Goal: Communication & Community: Answer question/provide support

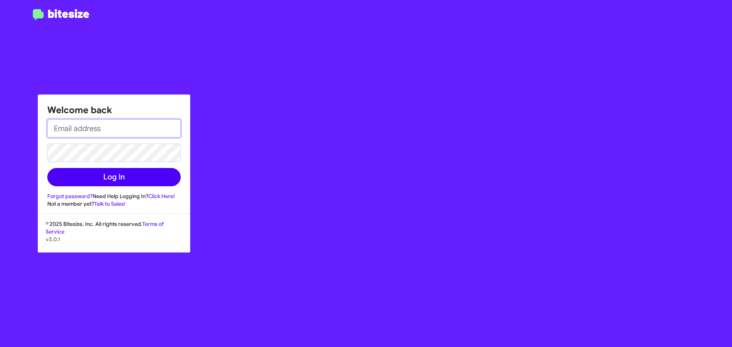
type input "[EMAIL_ADDRESS][DOMAIN_NAME]"
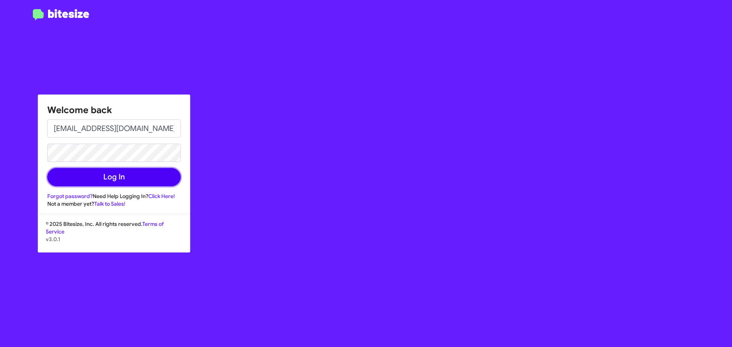
click at [113, 180] on button "Log In" at bounding box center [113, 177] width 133 height 18
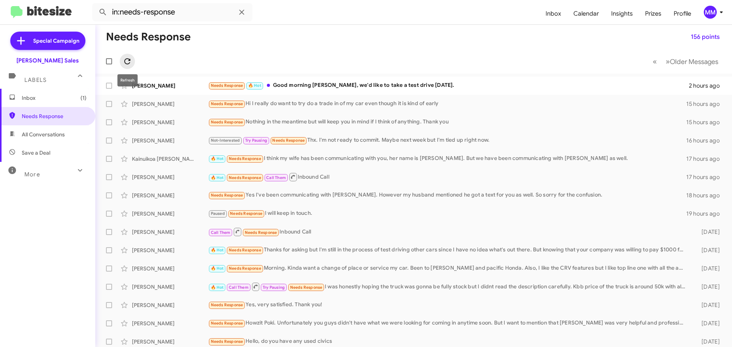
click at [129, 61] on icon at bounding box center [127, 61] width 9 height 9
click at [127, 59] on icon at bounding box center [127, 61] width 6 height 6
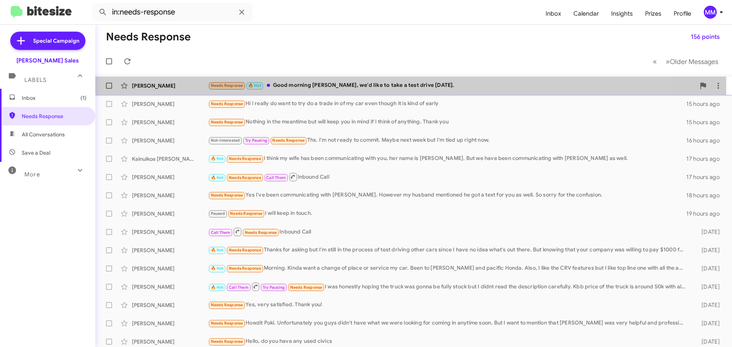
click at [167, 87] on div "[PERSON_NAME]" at bounding box center [170, 86] width 76 height 8
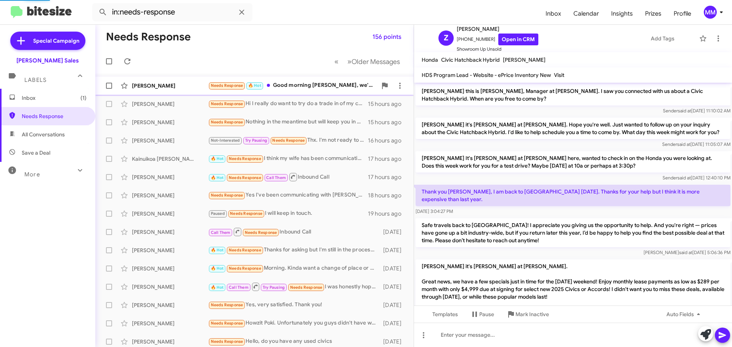
scroll to position [339, 0]
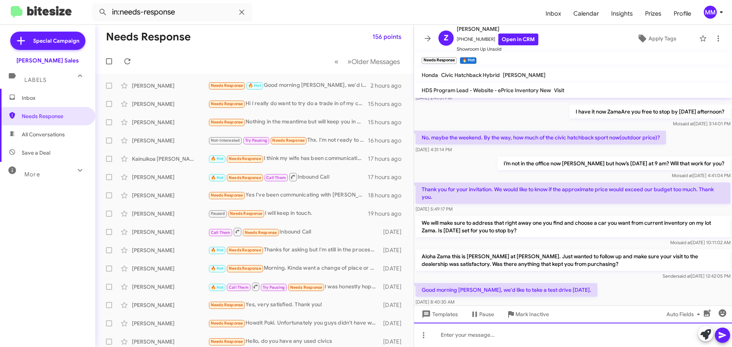
click at [492, 332] on div at bounding box center [573, 335] width 318 height 24
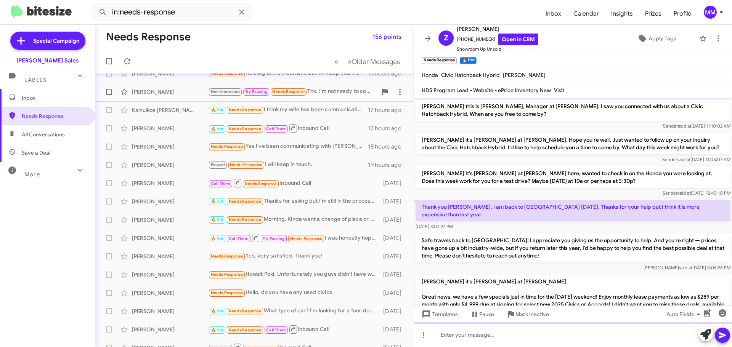
scroll to position [0, 0]
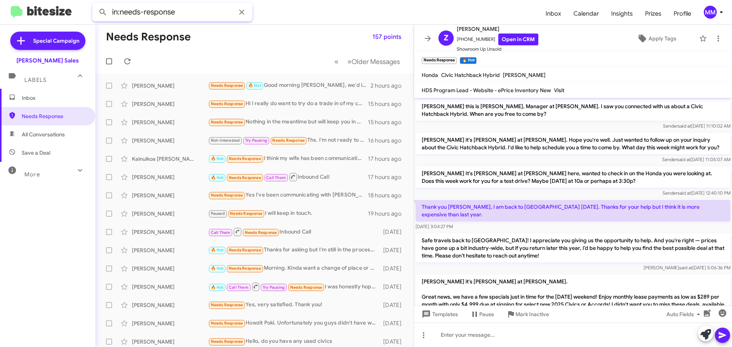
click at [183, 11] on input "in:needs-response" at bounding box center [172, 12] width 160 height 18
click at [242, 15] on icon at bounding box center [241, 12] width 9 height 9
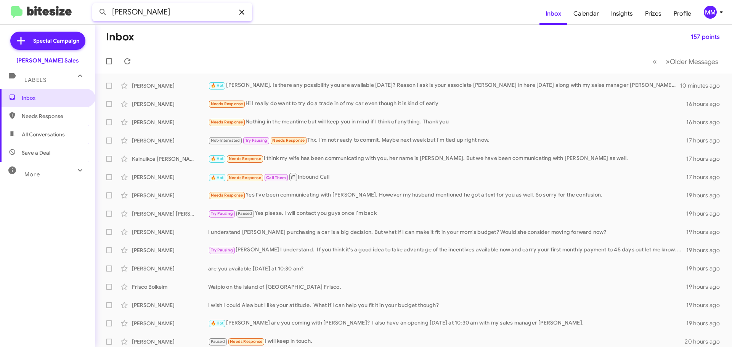
click at [95, 5] on button at bounding box center [102, 12] width 15 height 15
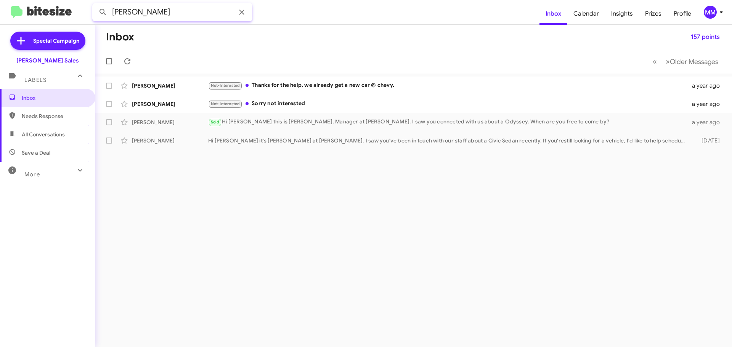
drag, startPoint x: 176, startPoint y: 6, endPoint x: 59, endPoint y: 6, distance: 116.3
click at [59, 6] on mat-toolbar "[PERSON_NAME] Inbox Calendar Insights Prizes Profile MM" at bounding box center [366, 12] width 732 height 24
click at [95, 5] on button at bounding box center [102, 12] width 15 height 15
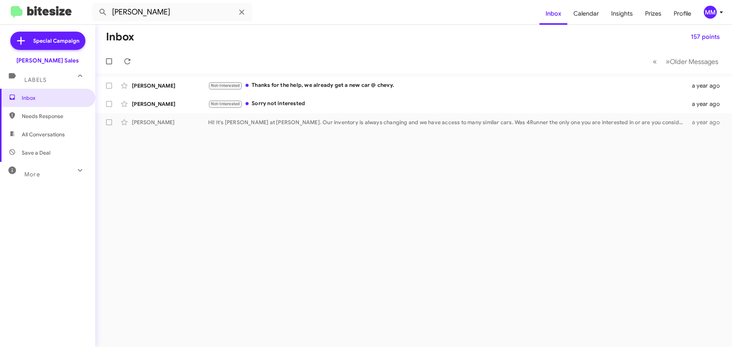
click at [51, 132] on span "All Conversations" at bounding box center [43, 135] width 43 height 8
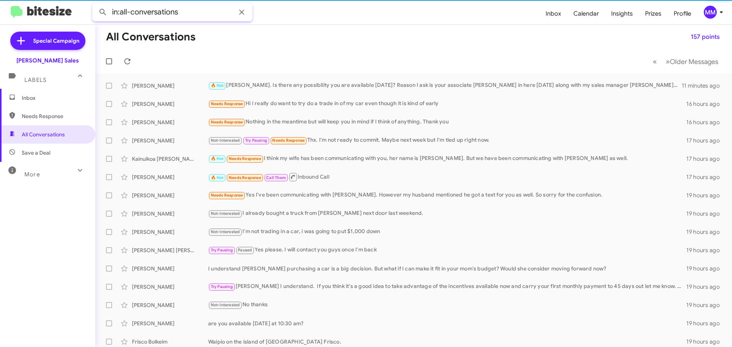
click at [137, 10] on input "in:all-conversations" at bounding box center [172, 12] width 160 height 18
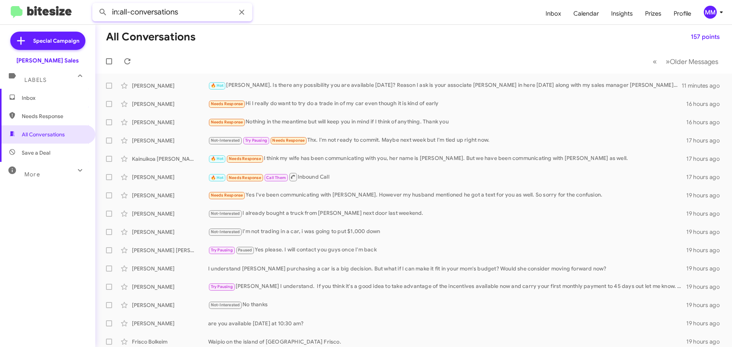
drag, startPoint x: 180, startPoint y: 13, endPoint x: 74, endPoint y: 6, distance: 106.6
click at [73, 6] on mat-toolbar "in:all-conversations Inbox Calendar Insights Prizes Profile MM" at bounding box center [366, 12] width 732 height 24
click at [95, 5] on button at bounding box center [102, 12] width 15 height 15
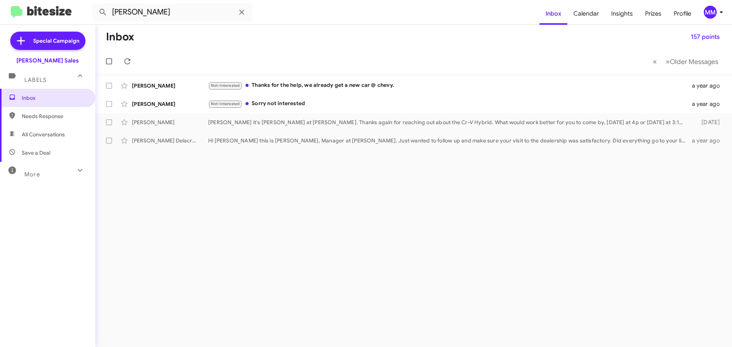
click at [46, 135] on span "All Conversations" at bounding box center [43, 135] width 43 height 8
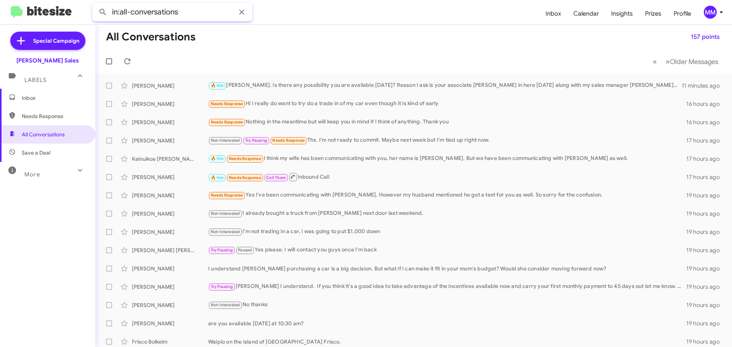
click at [175, 18] on input "in:all-conversations" at bounding box center [172, 12] width 160 height 18
drag, startPoint x: 178, startPoint y: 14, endPoint x: 111, endPoint y: 11, distance: 66.4
click at [111, 12] on input "in:all-conversations" at bounding box center [172, 12] width 160 height 18
click at [95, 5] on button at bounding box center [102, 12] width 15 height 15
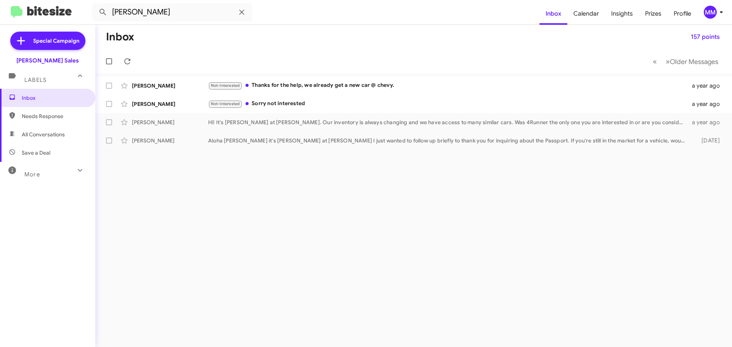
click at [75, 173] on icon at bounding box center [79, 170] width 9 height 9
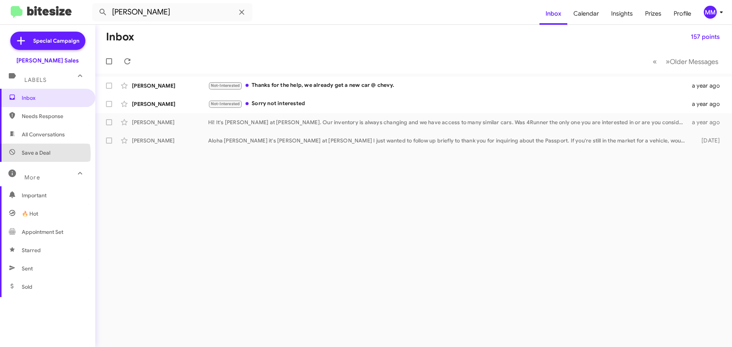
click at [37, 154] on span "Save a Deal" at bounding box center [36, 153] width 29 height 8
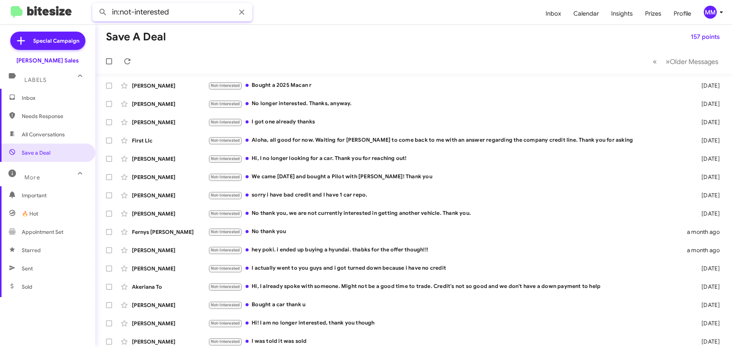
drag, startPoint x: 189, startPoint y: 14, endPoint x: 71, endPoint y: 5, distance: 118.2
click at [71, 5] on mat-toolbar "in:not-interested Inbox Calendar Insights Prizes Profile MM" at bounding box center [366, 12] width 732 height 24
click at [95, 5] on button at bounding box center [102, 12] width 15 height 15
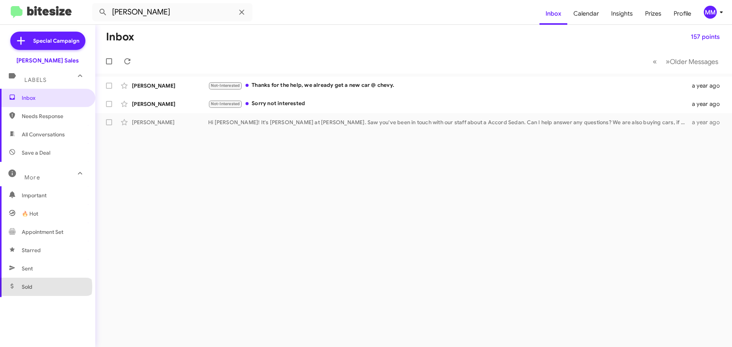
click at [46, 287] on span "Sold" at bounding box center [47, 287] width 95 height 18
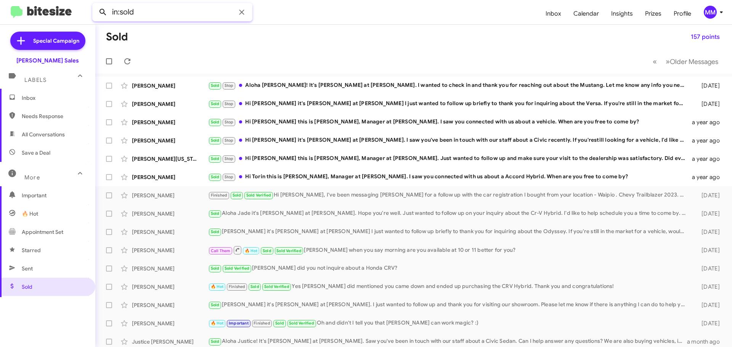
drag, startPoint x: 146, startPoint y: 13, endPoint x: 100, endPoint y: 8, distance: 46.0
click at [100, 8] on div "in:sold" at bounding box center [172, 12] width 160 height 18
click at [95, 5] on button at bounding box center [102, 12] width 15 height 15
type input "[PERSON_NAME]"
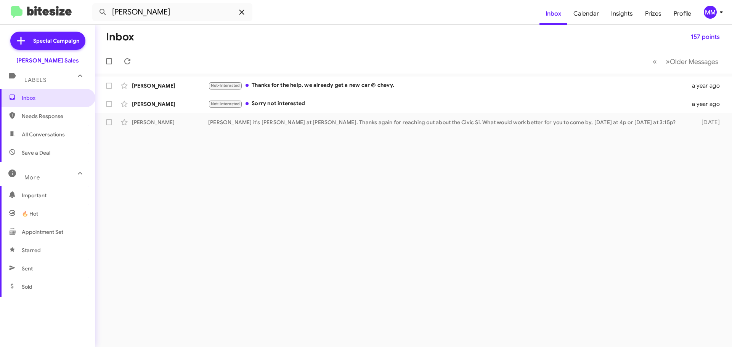
click at [243, 13] on icon at bounding box center [241, 12] width 5 height 5
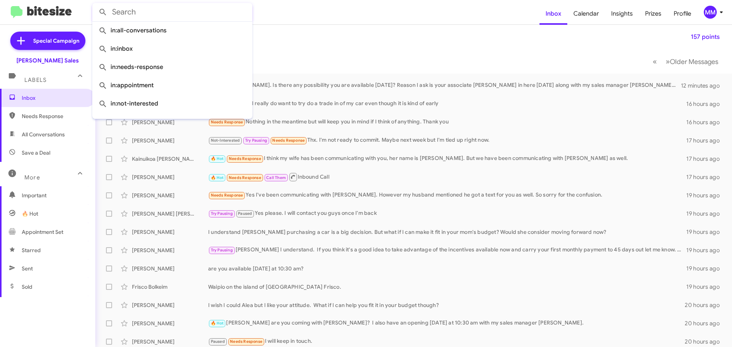
click at [45, 154] on span "Save a Deal" at bounding box center [36, 153] width 29 height 8
type input "in:not-interested"
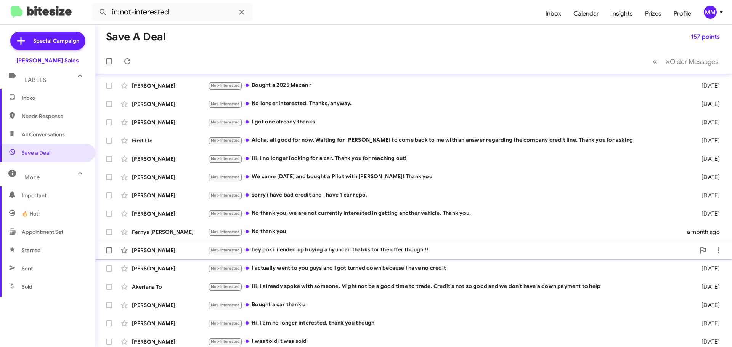
scroll to position [95, 0]
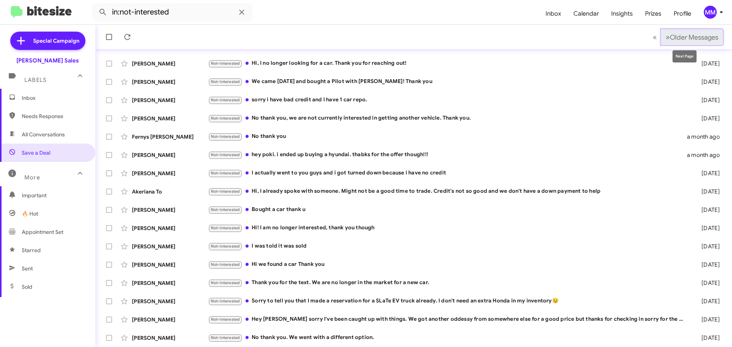
click at [666, 36] on span "»" at bounding box center [668, 37] width 4 height 10
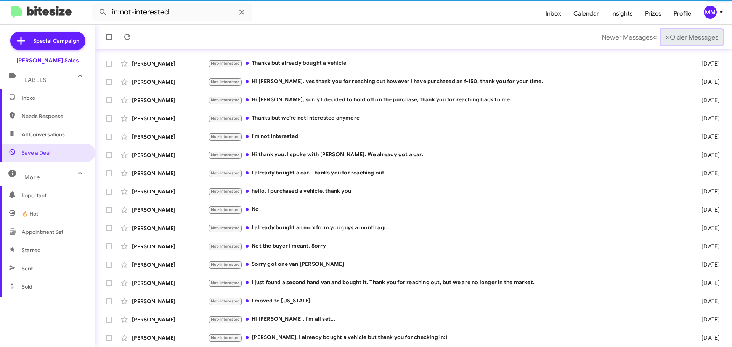
click at [666, 36] on span "»" at bounding box center [668, 37] width 4 height 10
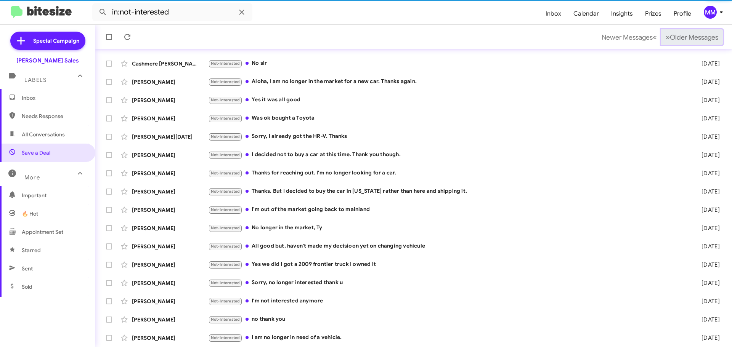
click at [666, 36] on span "»" at bounding box center [668, 37] width 4 height 10
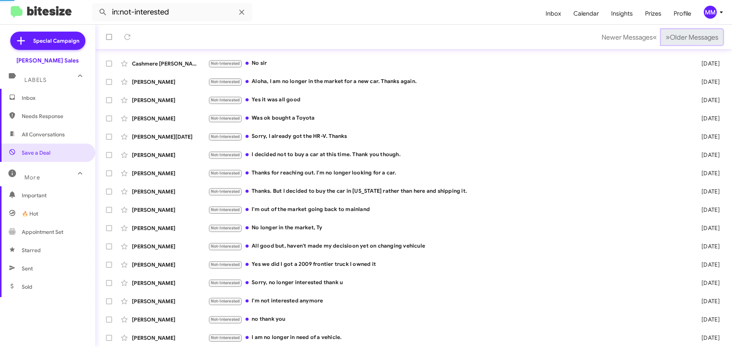
click at [666, 36] on span "»" at bounding box center [668, 37] width 4 height 10
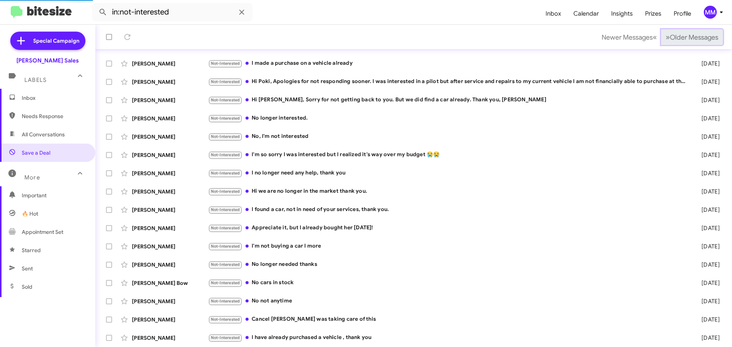
click at [666, 36] on span "»" at bounding box center [668, 37] width 4 height 10
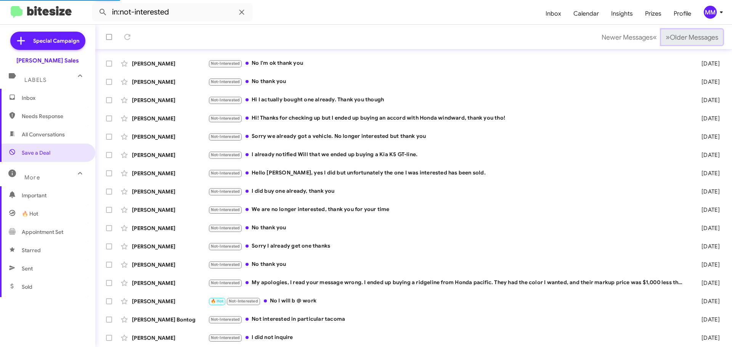
click at [666, 36] on span "»" at bounding box center [668, 37] width 4 height 10
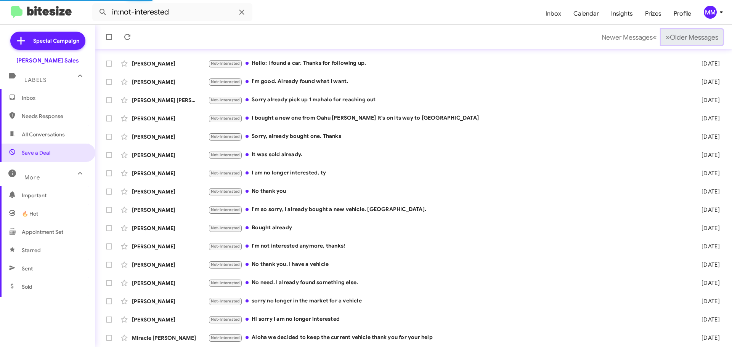
click at [666, 36] on span "»" at bounding box center [668, 37] width 4 height 10
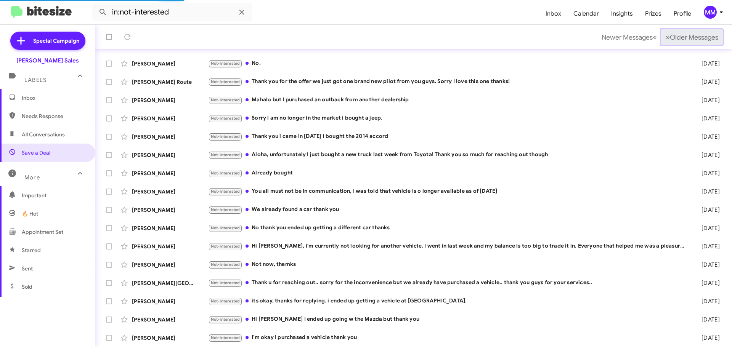
click at [666, 36] on span "»" at bounding box center [668, 37] width 4 height 10
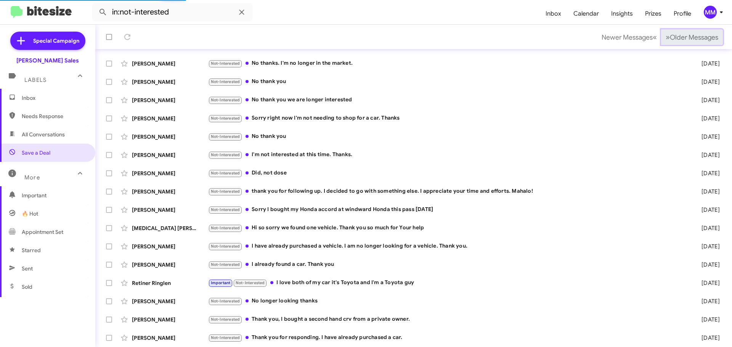
click at [666, 36] on span "»" at bounding box center [668, 37] width 4 height 10
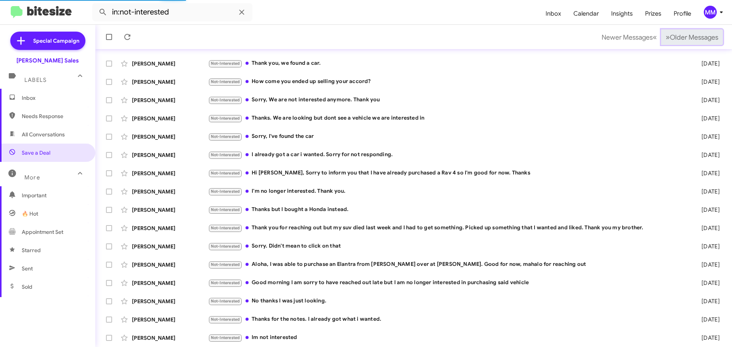
click at [666, 36] on span "»" at bounding box center [668, 37] width 4 height 10
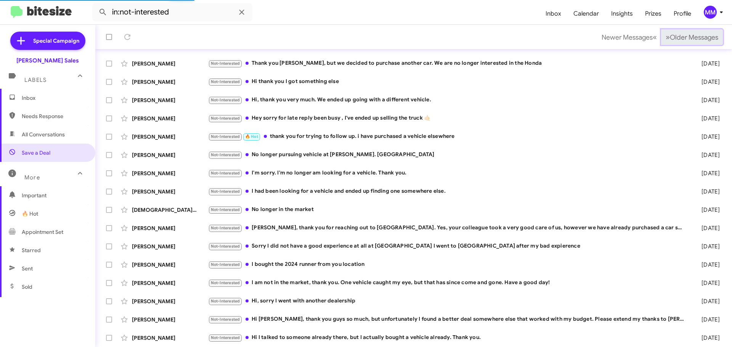
click at [666, 36] on span "»" at bounding box center [668, 37] width 4 height 10
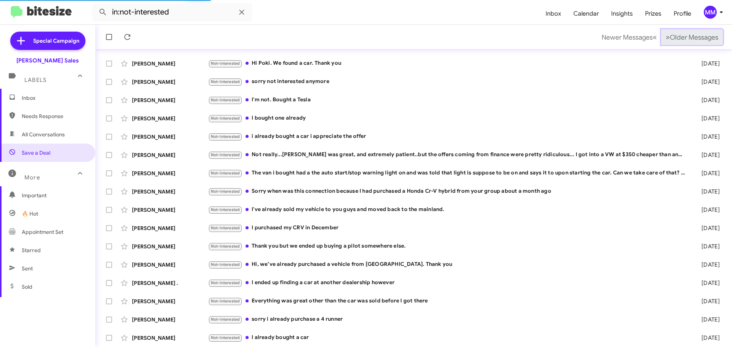
click at [666, 36] on span "»" at bounding box center [668, 37] width 4 height 10
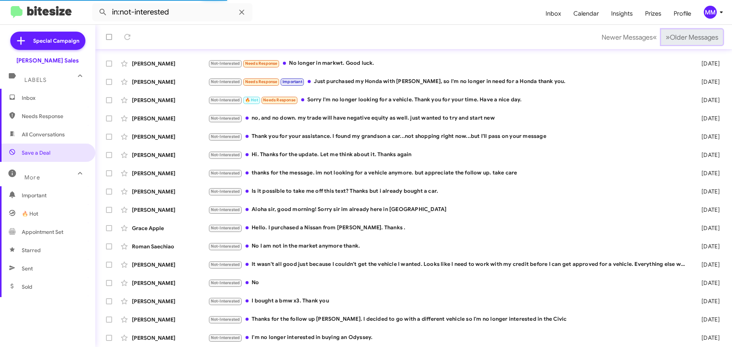
click at [666, 36] on span "»" at bounding box center [668, 37] width 4 height 10
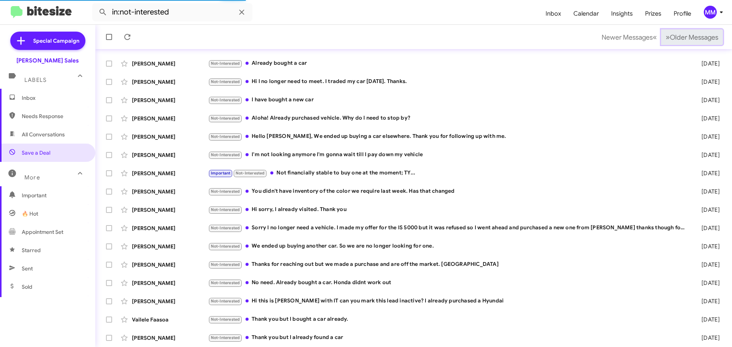
click at [666, 36] on span "»" at bounding box center [668, 37] width 4 height 10
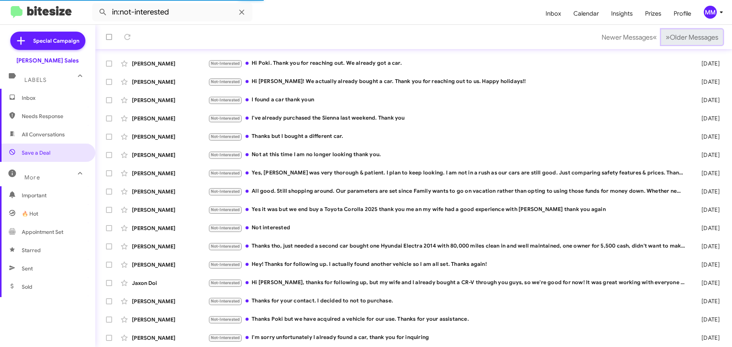
click at [666, 36] on span "»" at bounding box center [668, 37] width 4 height 10
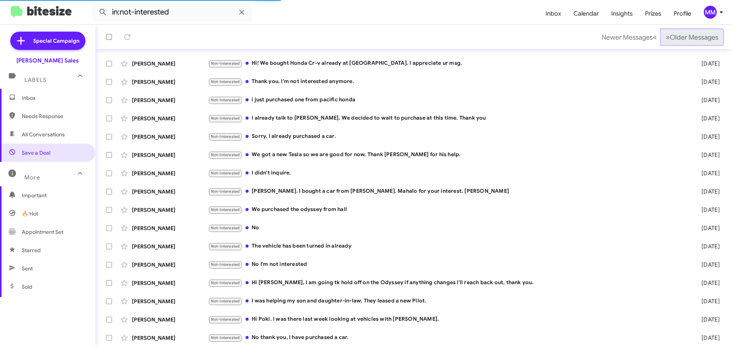
click at [666, 36] on span "»" at bounding box center [668, 37] width 4 height 10
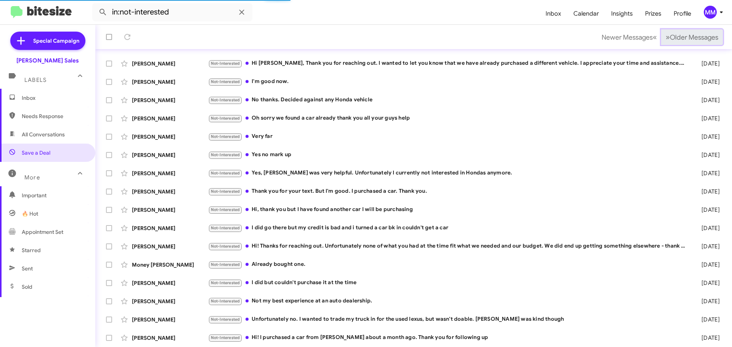
click at [666, 36] on span "»" at bounding box center [668, 37] width 4 height 10
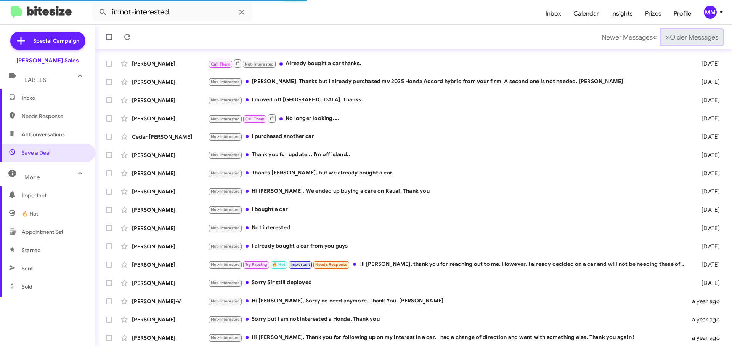
click at [666, 36] on span "»" at bounding box center [668, 37] width 4 height 10
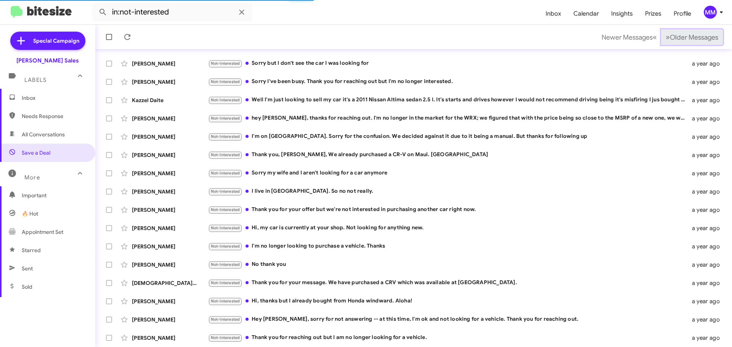
click at [666, 36] on span "»" at bounding box center [668, 37] width 4 height 10
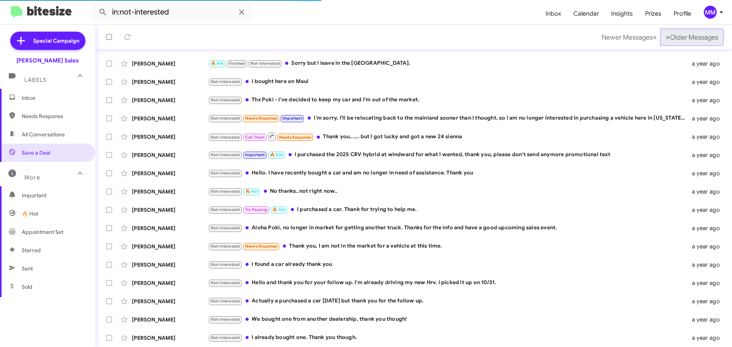
click at [666, 36] on span "»" at bounding box center [668, 37] width 4 height 10
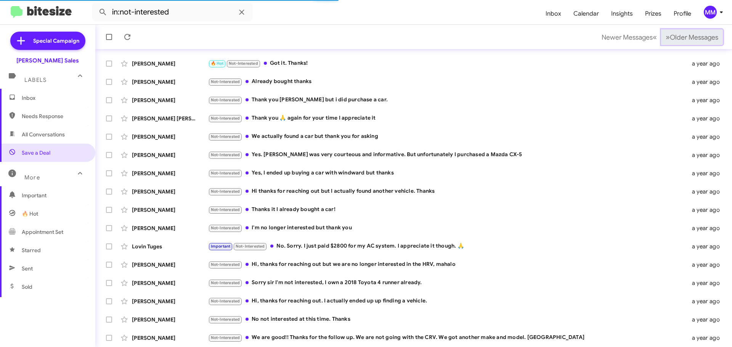
click at [666, 36] on span "»" at bounding box center [668, 37] width 4 height 10
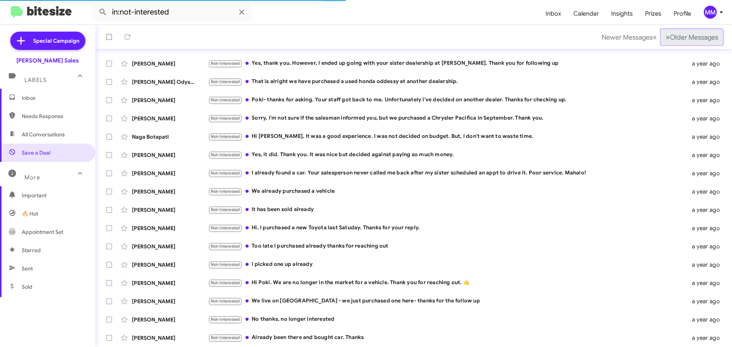
click at [666, 36] on span "»" at bounding box center [668, 37] width 4 height 10
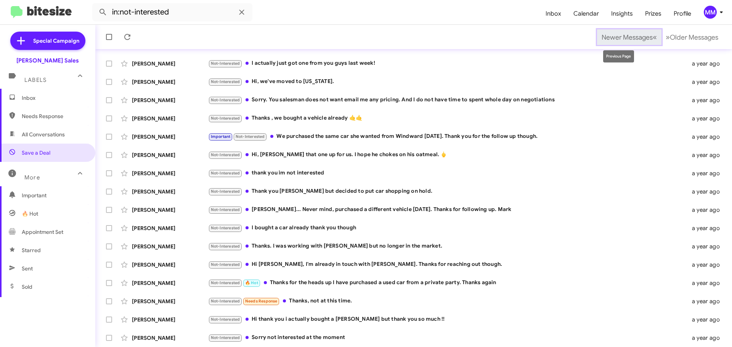
click at [642, 37] on span "Newer Messages" at bounding box center [627, 37] width 51 height 8
click at [641, 38] on span "Newer Messages" at bounding box center [627, 37] width 51 height 8
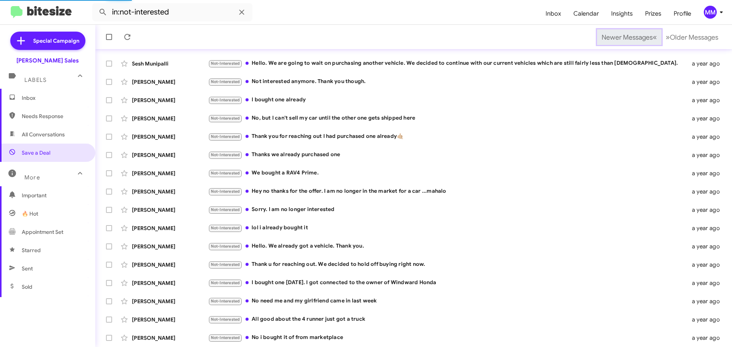
click at [643, 38] on span "Newer Messages" at bounding box center [627, 37] width 51 height 8
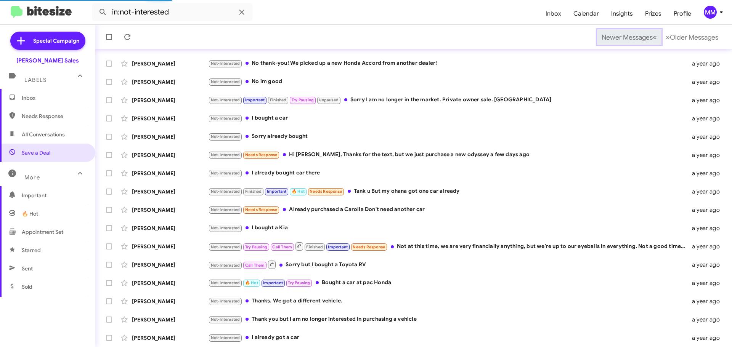
click at [643, 38] on span "Newer Messages" at bounding box center [627, 37] width 51 height 8
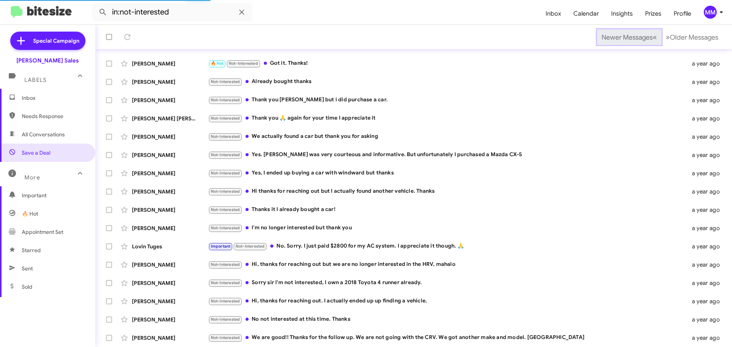
click at [643, 38] on span "Newer Messages" at bounding box center [627, 37] width 51 height 8
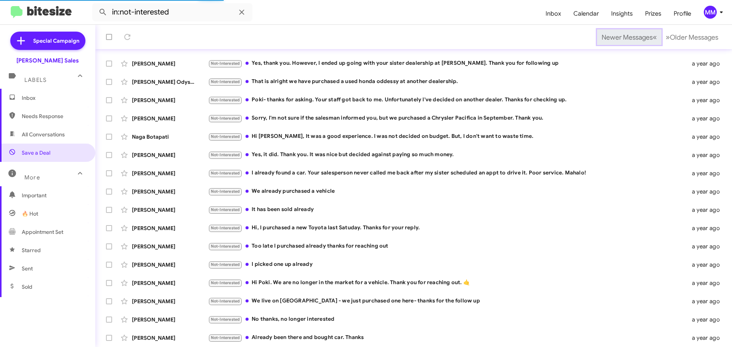
click at [643, 38] on span "Newer Messages" at bounding box center [627, 37] width 51 height 8
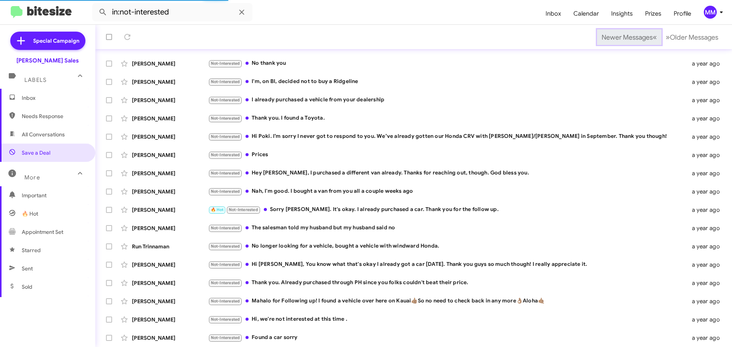
click at [643, 38] on span "Newer Messages" at bounding box center [627, 37] width 51 height 8
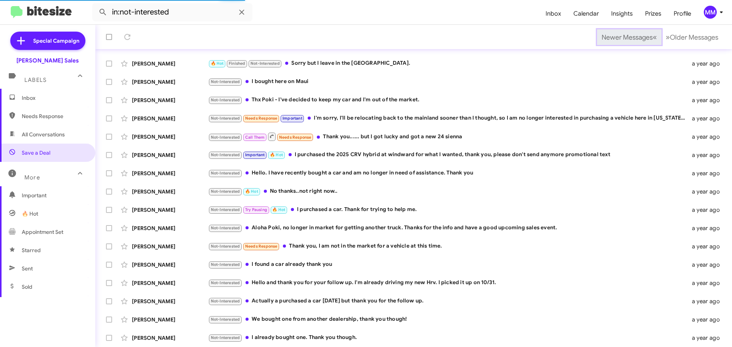
click at [643, 38] on span "Newer Messages" at bounding box center [627, 37] width 51 height 8
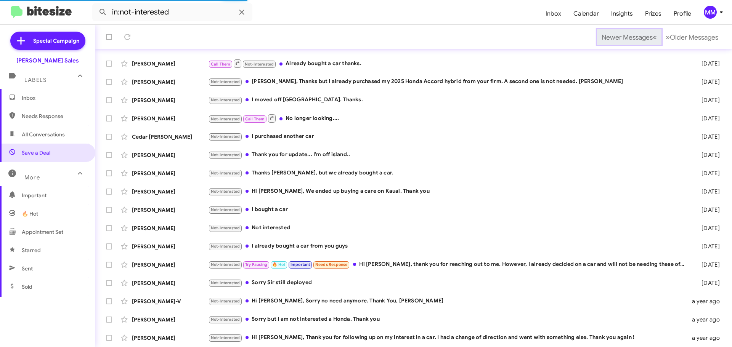
click at [643, 38] on span "Newer Messages" at bounding box center [627, 37] width 51 height 8
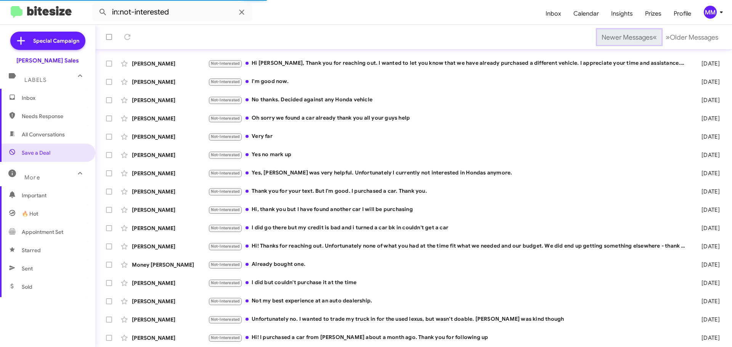
click at [643, 38] on span "Newer Messages" at bounding box center [627, 37] width 51 height 8
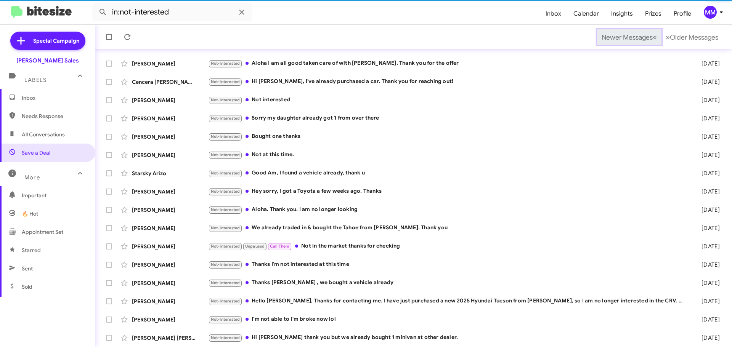
click at [653, 38] on span "«" at bounding box center [655, 37] width 4 height 10
click at [653, 39] on span "«" at bounding box center [655, 37] width 4 height 10
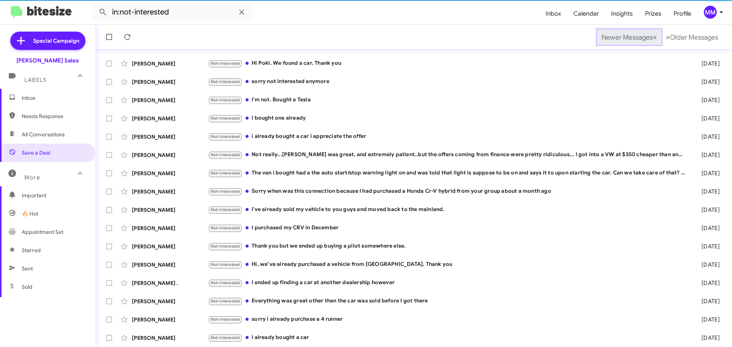
click at [653, 39] on span "«" at bounding box center [655, 37] width 4 height 10
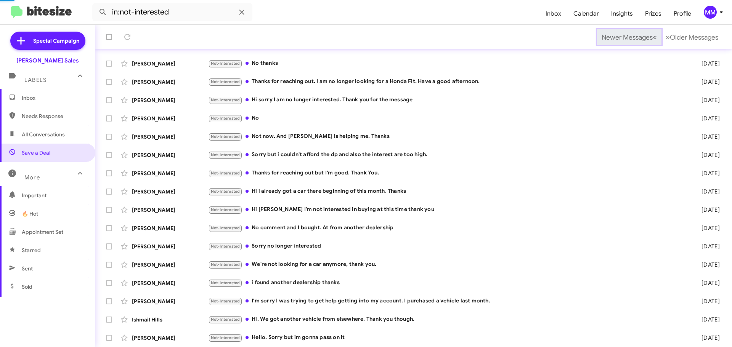
click at [653, 39] on span "«" at bounding box center [655, 37] width 4 height 10
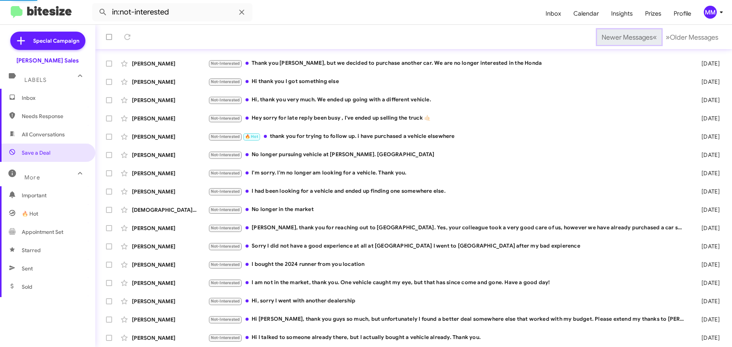
click at [653, 39] on span "«" at bounding box center [655, 37] width 4 height 10
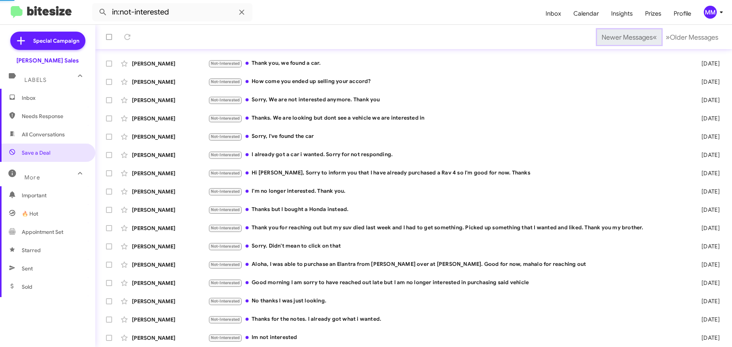
click at [653, 39] on span "«" at bounding box center [655, 37] width 4 height 10
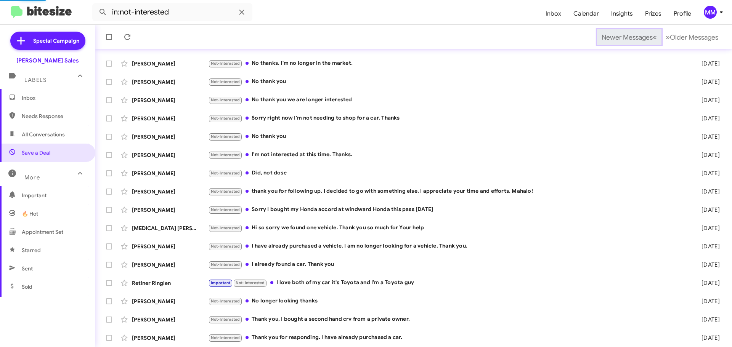
click at [653, 39] on span "«" at bounding box center [655, 37] width 4 height 10
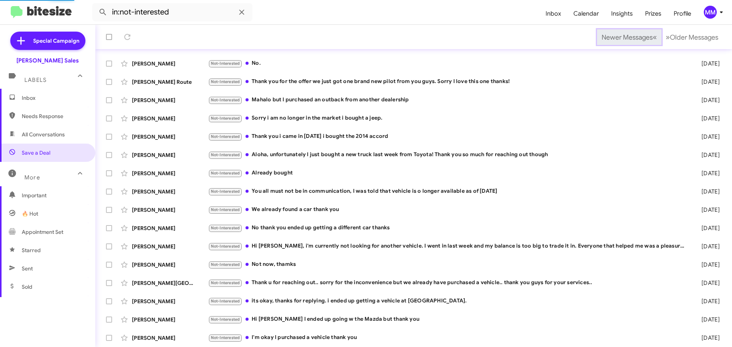
click at [653, 39] on span "«" at bounding box center [655, 37] width 4 height 10
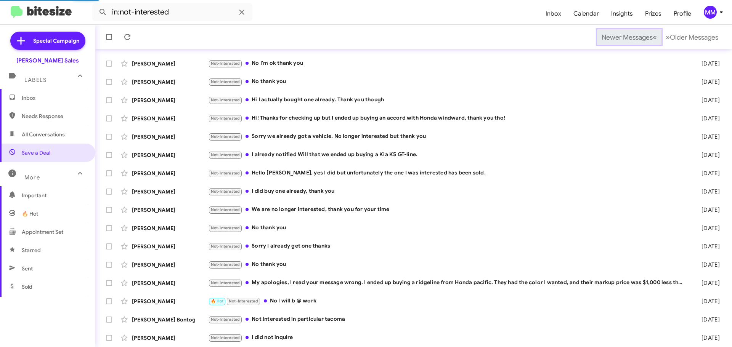
click at [653, 39] on span "«" at bounding box center [655, 37] width 4 height 10
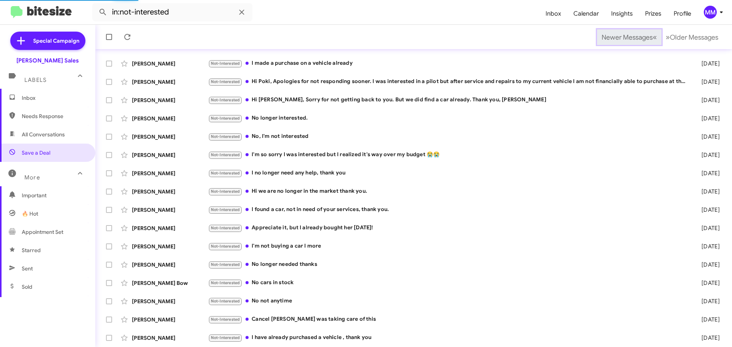
click at [653, 39] on span "«" at bounding box center [655, 37] width 4 height 10
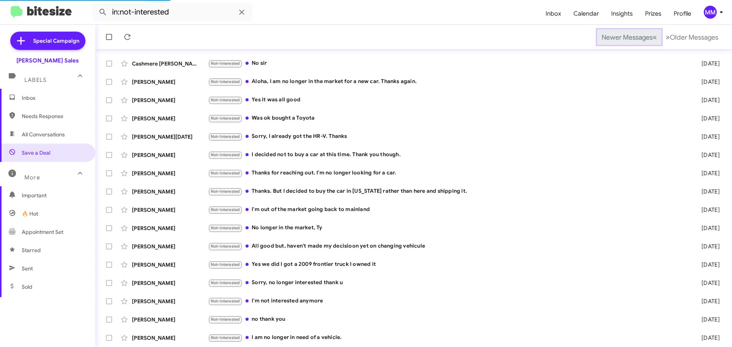
click at [653, 39] on span "«" at bounding box center [655, 37] width 4 height 10
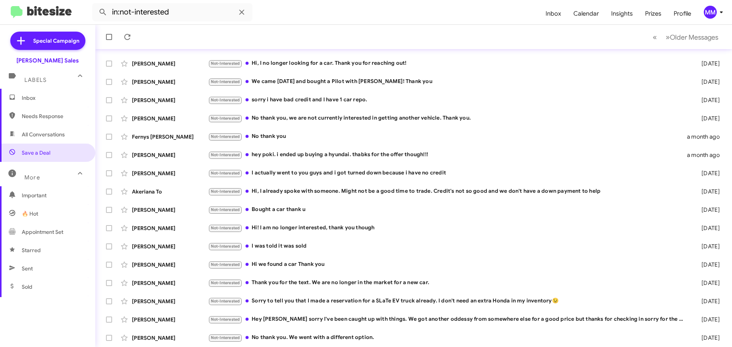
click at [37, 101] on span "Inbox" at bounding box center [54, 98] width 65 height 8
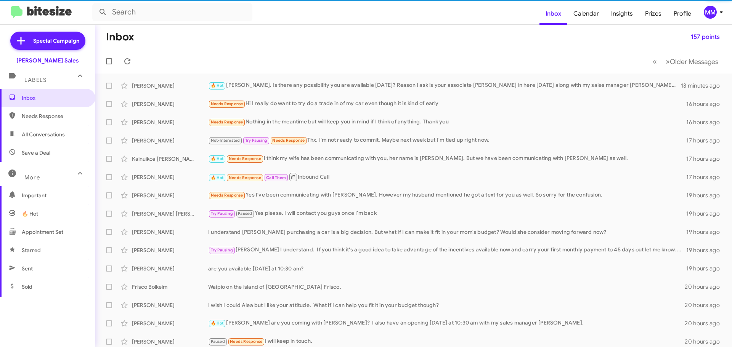
click at [45, 134] on span "All Conversations" at bounding box center [43, 135] width 43 height 8
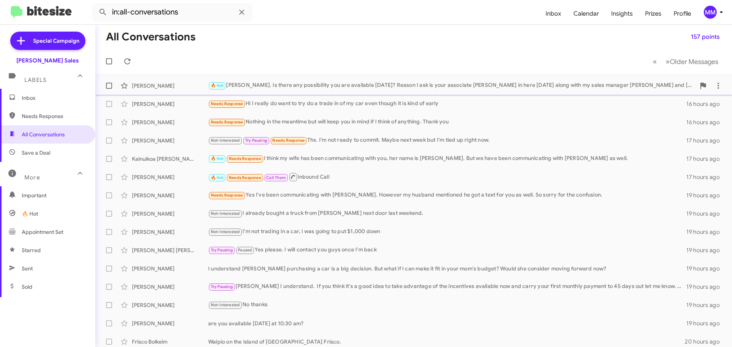
click at [160, 88] on div "[PERSON_NAME]" at bounding box center [170, 86] width 76 height 8
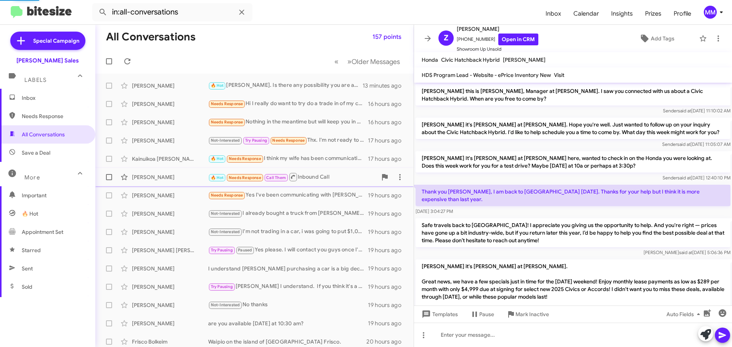
scroll to position [344, 0]
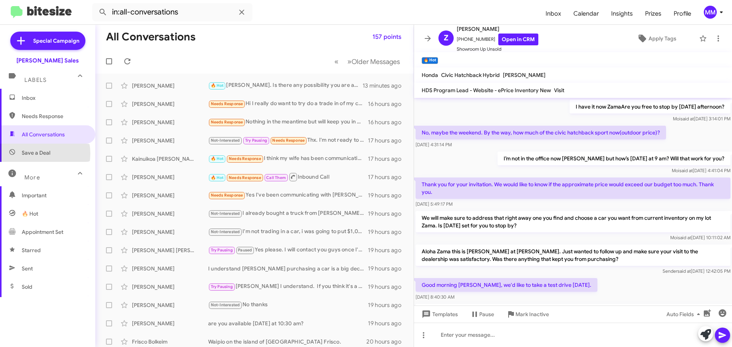
click at [36, 154] on span "Save a Deal" at bounding box center [36, 153] width 29 height 8
type input "in:not-interested"
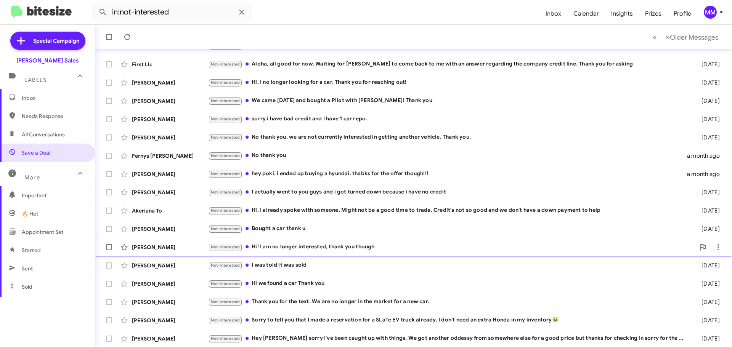
scroll to position [95, 0]
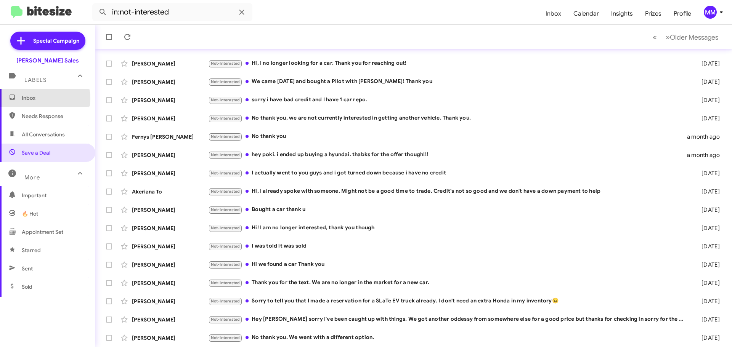
click at [34, 99] on span "Inbox" at bounding box center [54, 98] width 65 height 8
